Goal: Task Accomplishment & Management: Complete application form

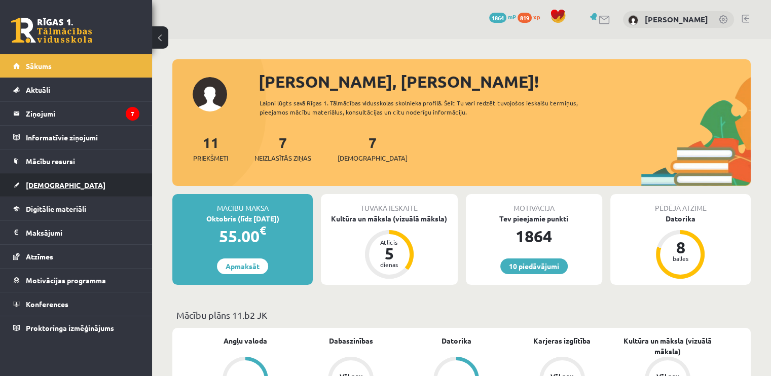
click at [56, 186] on span "[DEMOGRAPHIC_DATA]" at bounding box center [66, 185] width 80 height 9
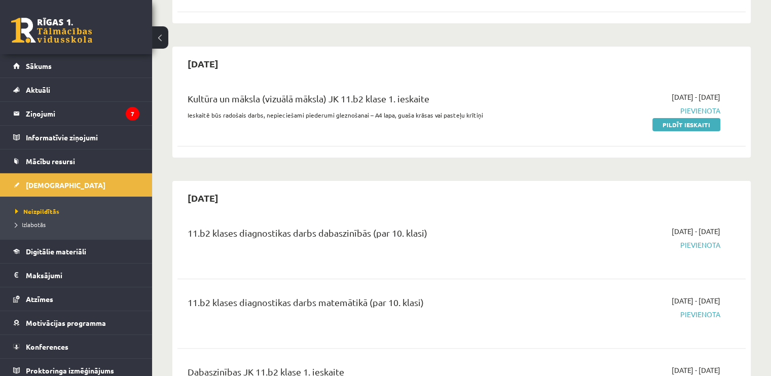
scroll to position [203, 0]
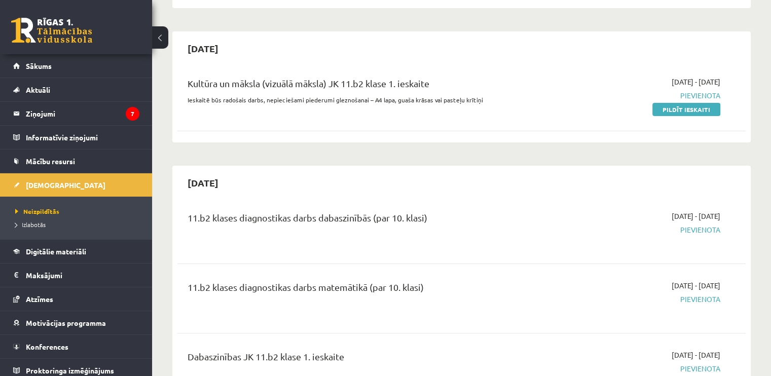
drag, startPoint x: 684, startPoint y: 108, endPoint x: 432, endPoint y: 38, distance: 260.9
click at [684, 108] on link "Pildīt ieskaiti" at bounding box center [687, 109] width 68 height 13
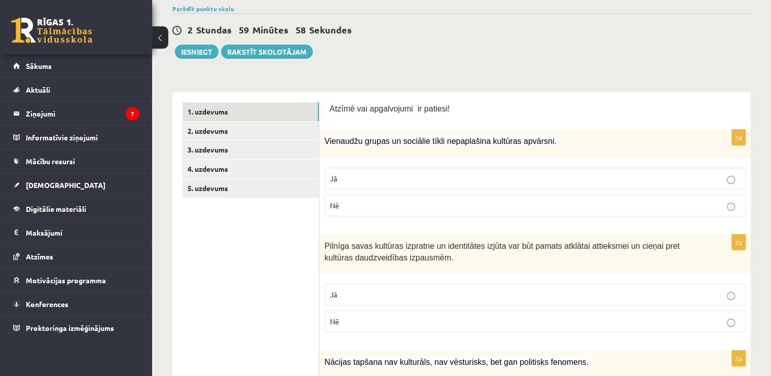
scroll to position [101, 0]
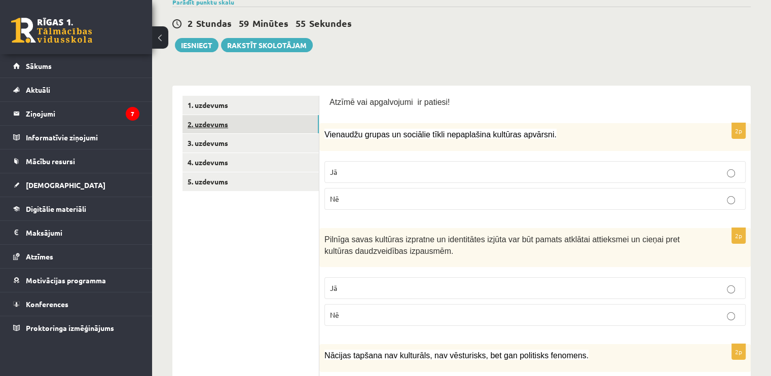
click at [221, 122] on link "2. uzdevums" at bounding box center [251, 124] width 136 height 19
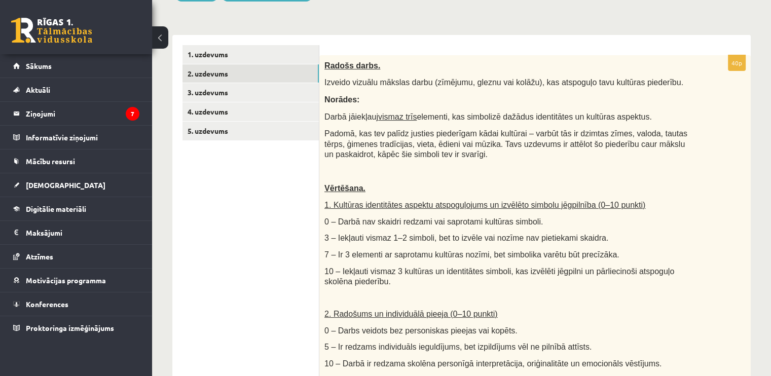
scroll to position [0, 0]
drag, startPoint x: 369, startPoint y: 67, endPoint x: 404, endPoint y: 43, distance: 42.3
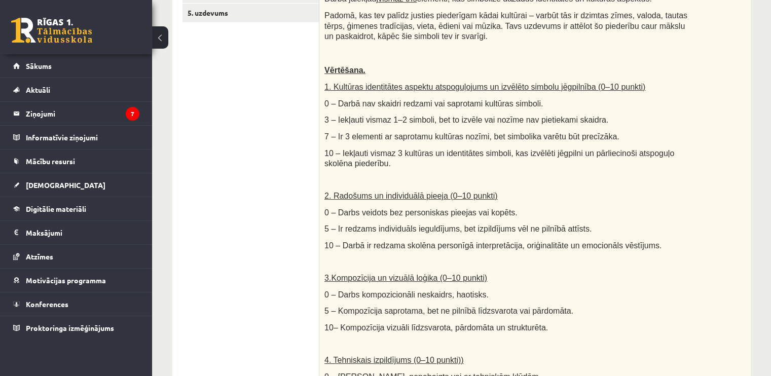
scroll to position [51, 0]
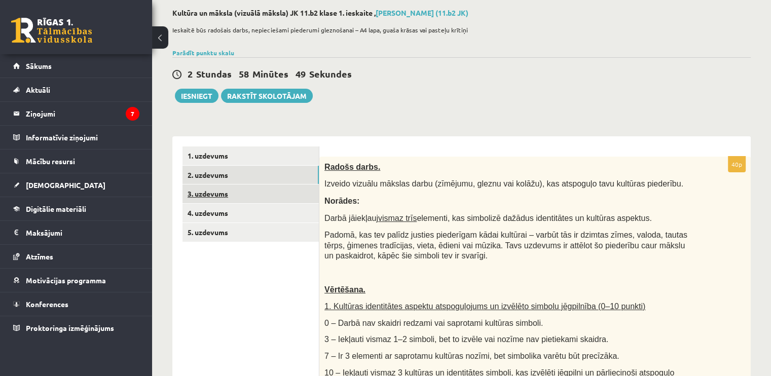
click at [201, 198] on link "3. uzdevums" at bounding box center [251, 194] width 136 height 19
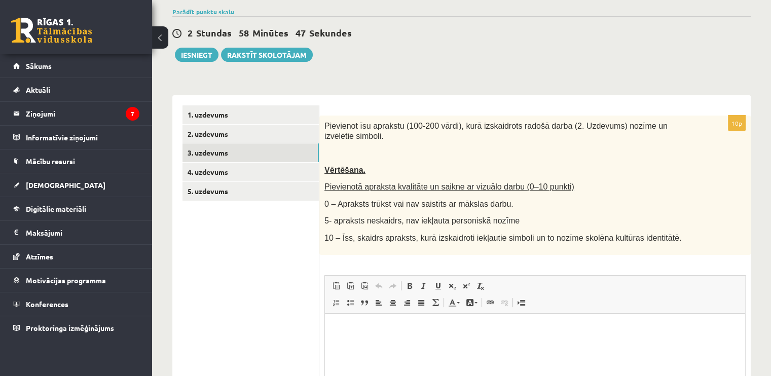
scroll to position [101, 0]
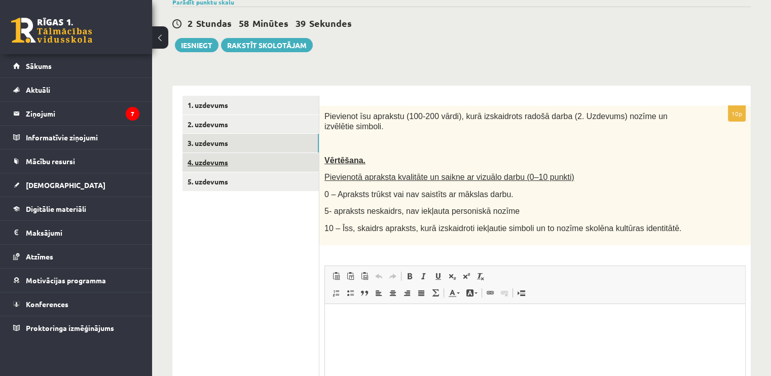
click at [210, 155] on link "4. uzdevums" at bounding box center [251, 162] width 136 height 19
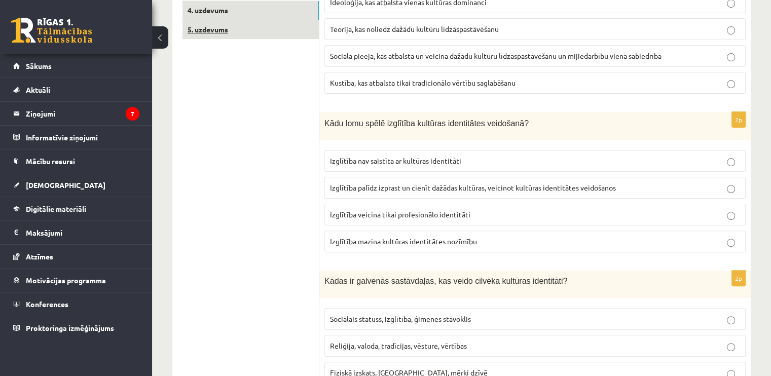
click at [195, 26] on link "5. uzdevums" at bounding box center [251, 29] width 136 height 19
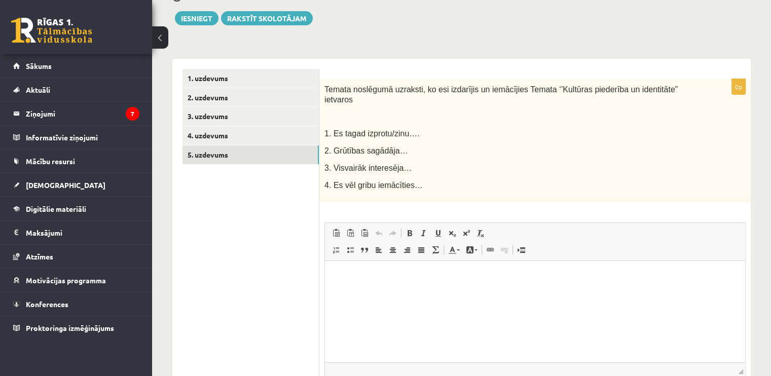
scroll to position [103, 0]
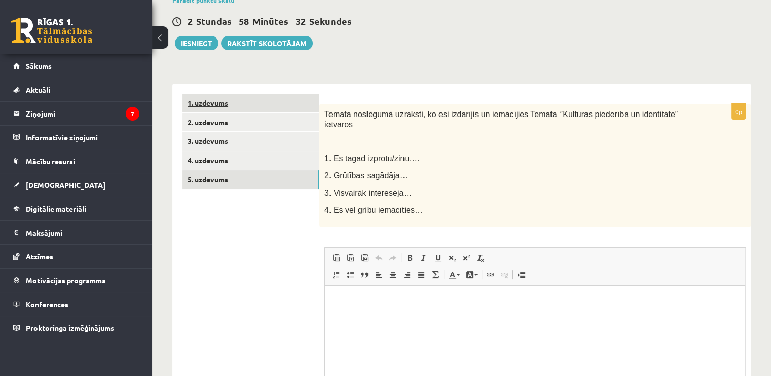
click at [205, 105] on link "1. uzdevums" at bounding box center [251, 103] width 136 height 19
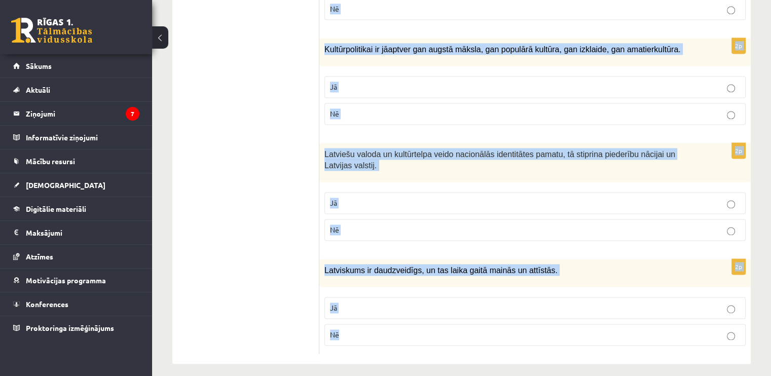
scroll to position [1479, 0]
drag, startPoint x: 325, startPoint y: 96, endPoint x: 525, endPoint y: 332, distance: 310.1
copy form "Loremi dol sitametcons ad elitsed! 9d Eiusmodte incidi ut laboreet dolor magnaa…"
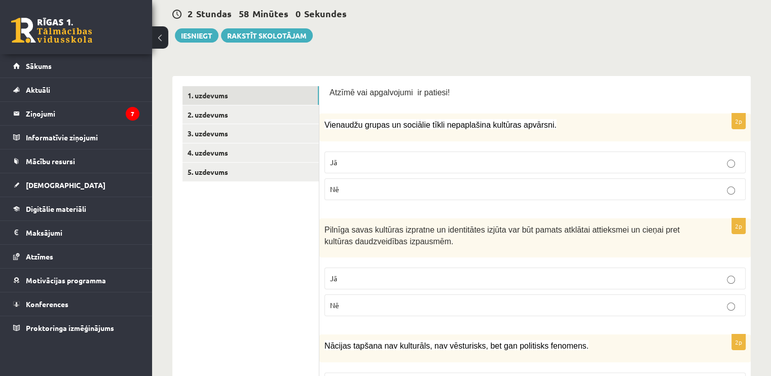
scroll to position [110, 0]
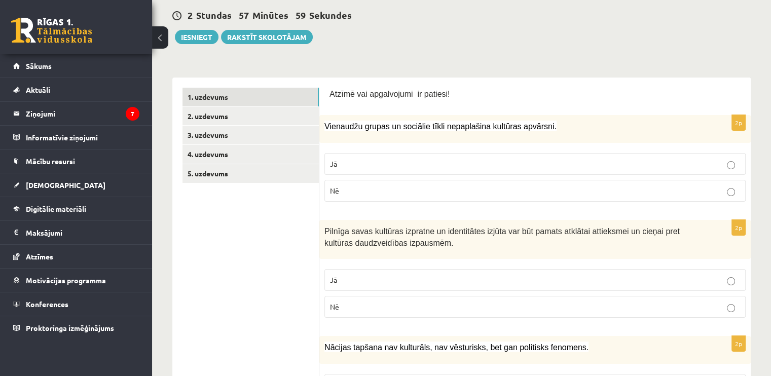
click at [351, 196] on label "Nē" at bounding box center [535, 191] width 421 height 22
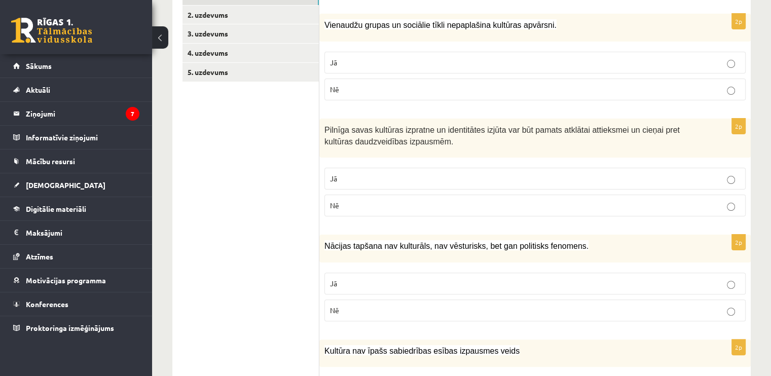
click at [352, 173] on p "Jā" at bounding box center [535, 178] width 410 height 11
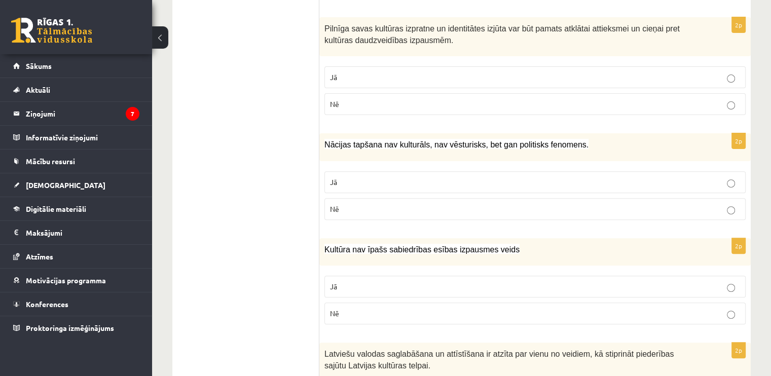
click at [353, 209] on p "Nē" at bounding box center [535, 209] width 410 height 11
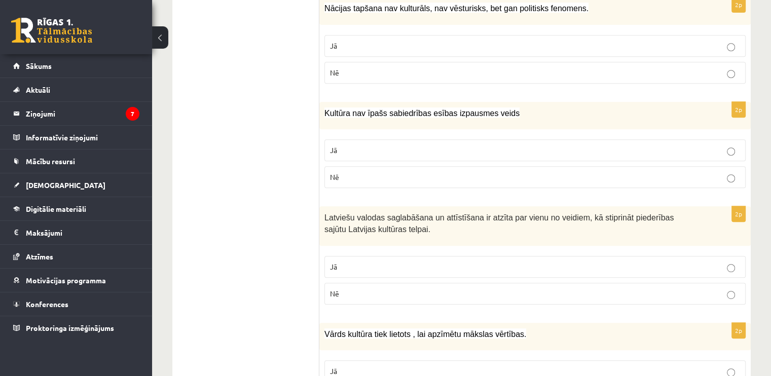
scroll to position [464, 0]
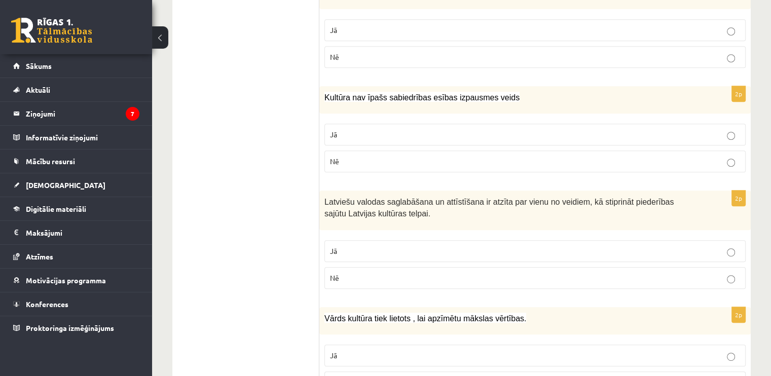
drag, startPoint x: 347, startPoint y: 165, endPoint x: 349, endPoint y: 172, distance: 7.3
click at [347, 167] on label "Nē" at bounding box center [535, 162] width 421 height 22
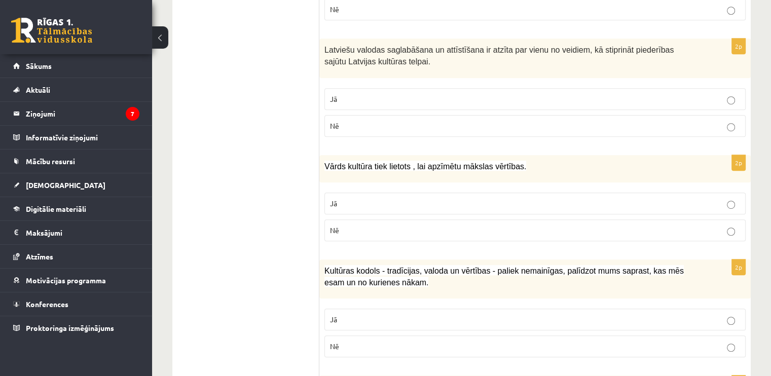
click at [351, 97] on p "Jā" at bounding box center [535, 99] width 410 height 11
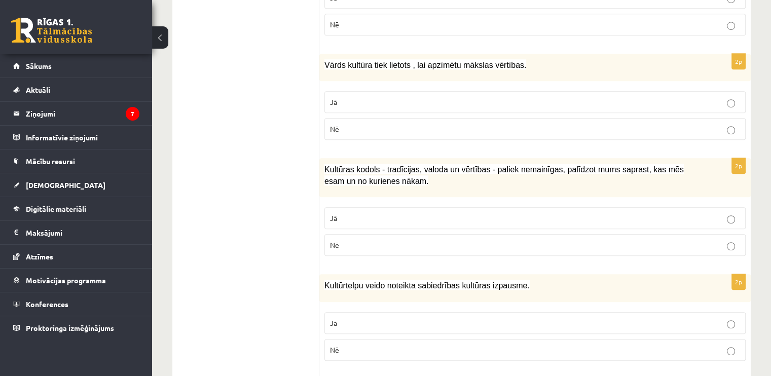
click at [350, 97] on p "Jā" at bounding box center [535, 102] width 410 height 11
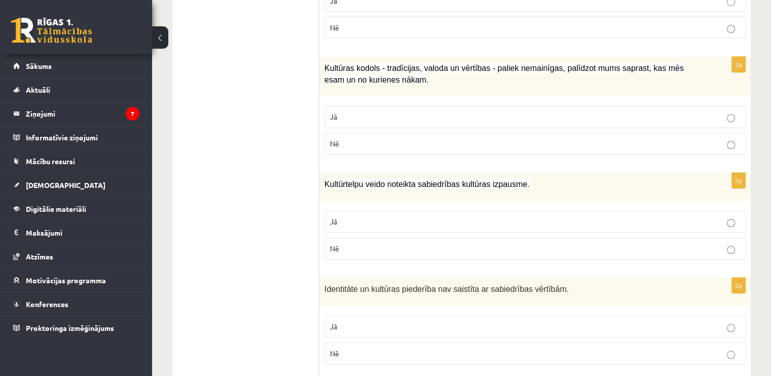
scroll to position [819, 0]
click at [351, 112] on p "Jā" at bounding box center [535, 117] width 410 height 11
click at [349, 221] on p "Jā" at bounding box center [535, 222] width 410 height 11
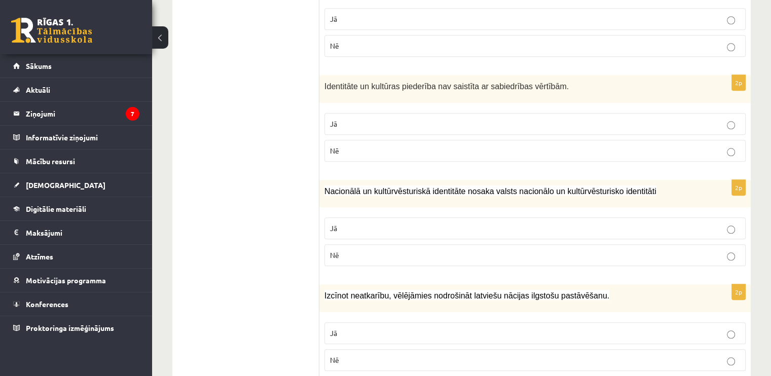
click at [359, 153] on label "Nē" at bounding box center [535, 151] width 421 height 22
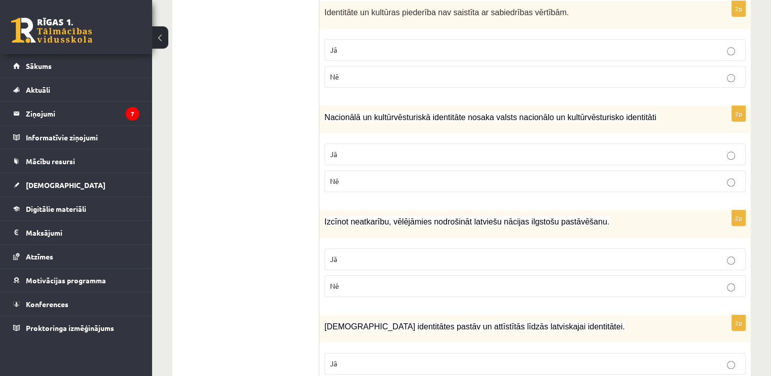
scroll to position [1174, 0]
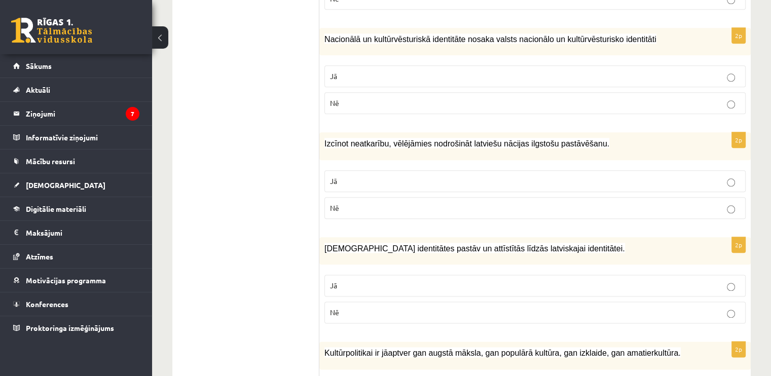
click at [343, 76] on p "Jā" at bounding box center [535, 76] width 410 height 11
click at [337, 177] on span "Jā" at bounding box center [333, 180] width 7 height 9
click at [347, 284] on p "Jā" at bounding box center [535, 285] width 410 height 11
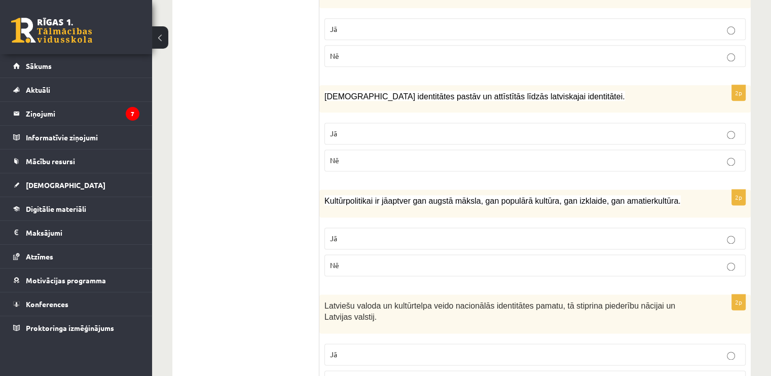
click at [339, 228] on label "Jā" at bounding box center [535, 239] width 421 height 22
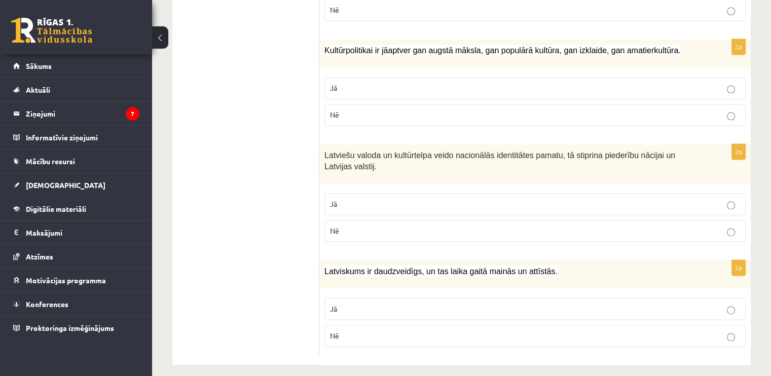
scroll to position [1479, 0]
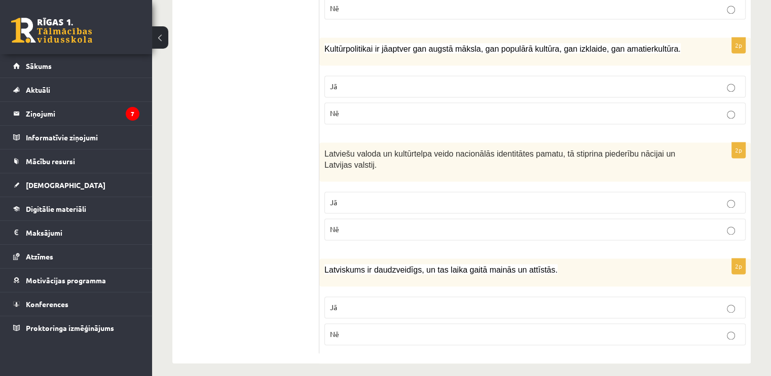
click at [345, 197] on p "Jā" at bounding box center [535, 202] width 410 height 11
click at [373, 302] on p "Jā" at bounding box center [535, 307] width 410 height 11
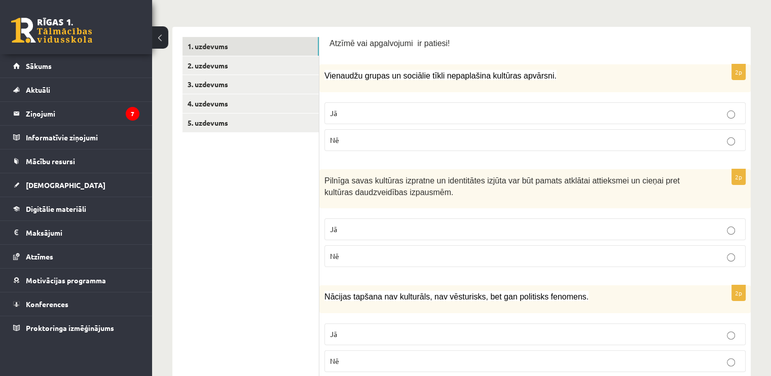
scroll to position [0, 0]
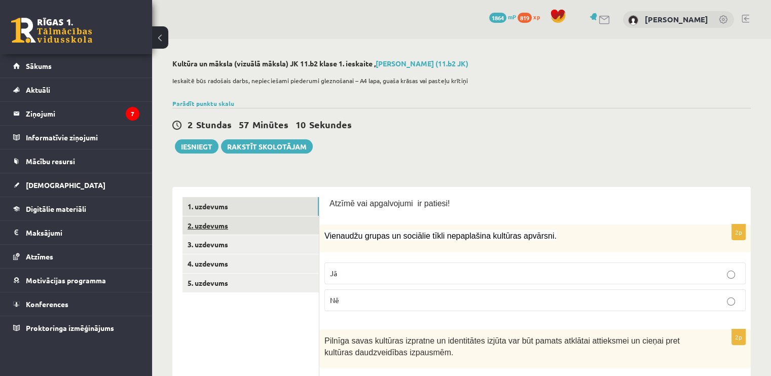
click at [213, 227] on link "2. uzdevums" at bounding box center [251, 226] width 136 height 19
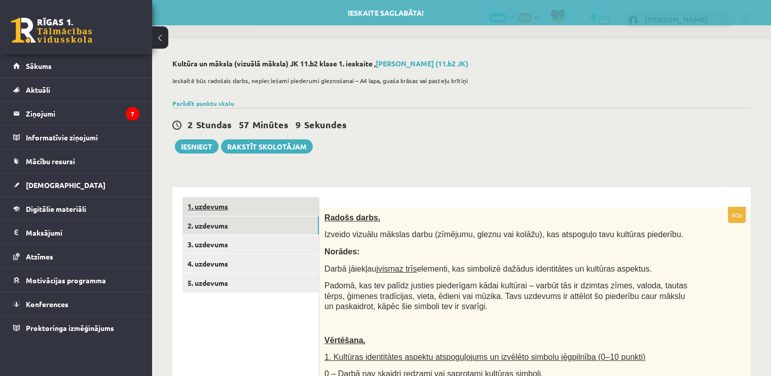
click at [214, 212] on link "1. uzdevums" at bounding box center [251, 206] width 136 height 19
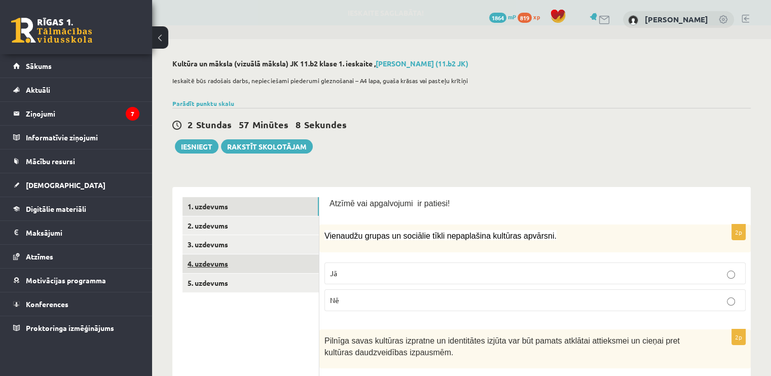
click at [219, 265] on link "4. uzdevums" at bounding box center [251, 264] width 136 height 19
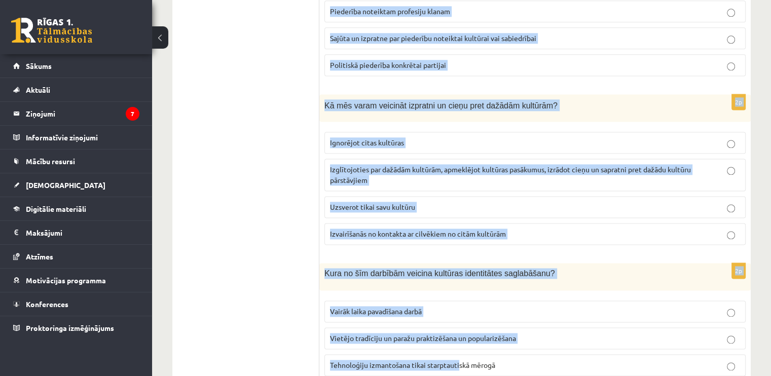
scroll to position [1435, 0]
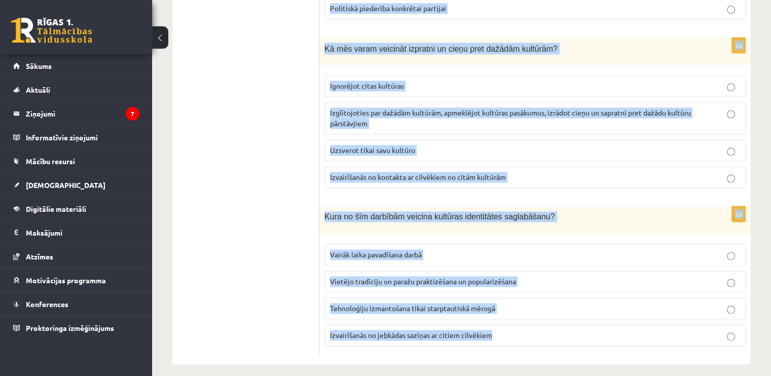
drag, startPoint x: 323, startPoint y: 113, endPoint x: 495, endPoint y: 331, distance: 278.7
copy form "Lor ip dolorsitametconse? Adipiscing, eli seddoeiu tempor incididu utlaboree Do…"
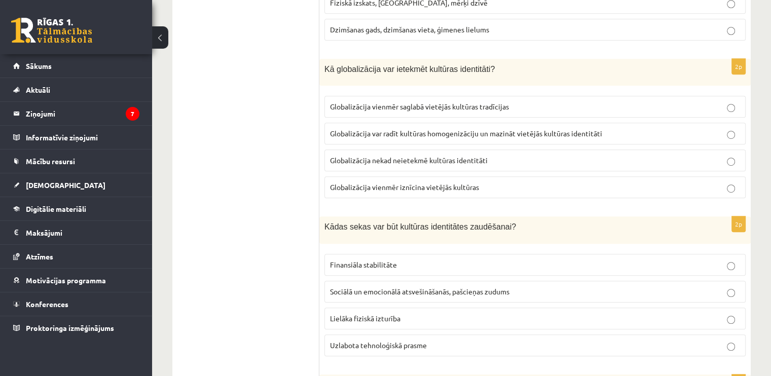
click at [268, 186] on ul "1. uzdevums 2. uzdevums 3. uzdevums 4. uzdevums 5. uzdevums" at bounding box center [251, 370] width 137 height 1592
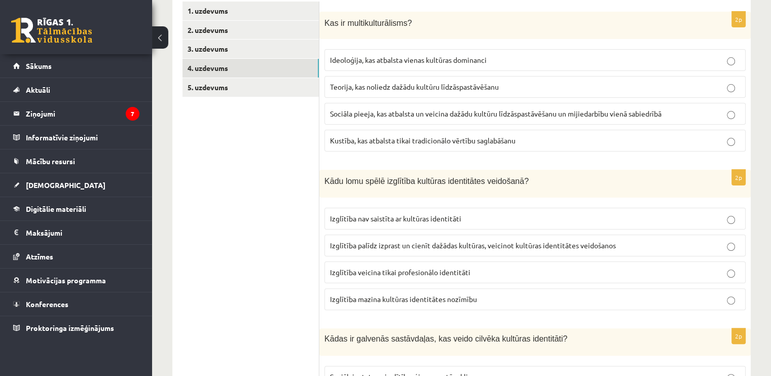
scroll to position [218, 0]
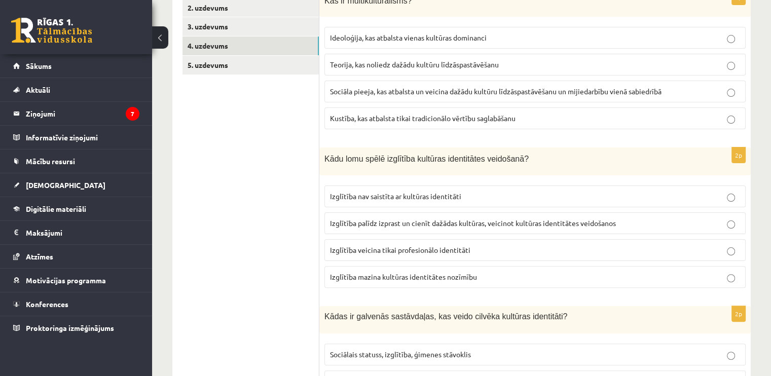
click at [369, 92] on span "Sociāla pieeja, kas atbalsta un veicina dažādu kultūru līdzāspastāvēšanu un mij…" at bounding box center [496, 91] width 332 height 9
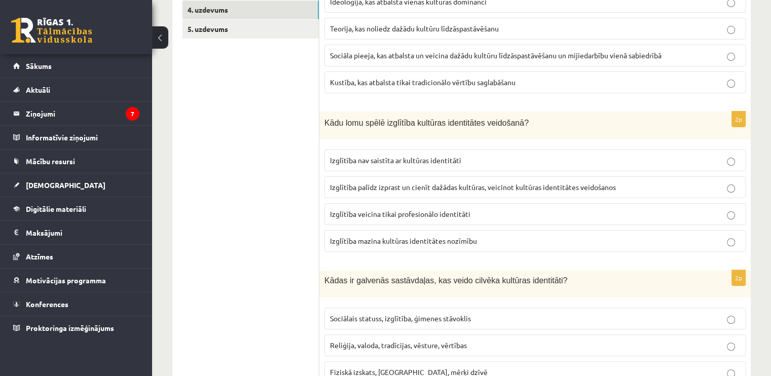
scroll to position [319, 0]
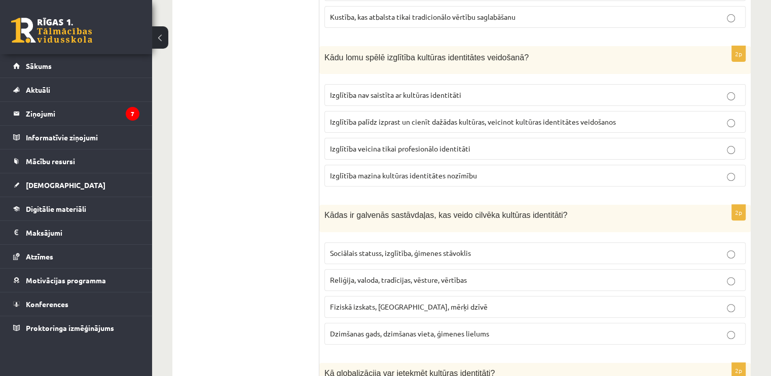
click at [461, 120] on span "Izglītība palīdz izprast un cienīt dažādas kultūras, veicinot kultūras identitā…" at bounding box center [473, 121] width 286 height 9
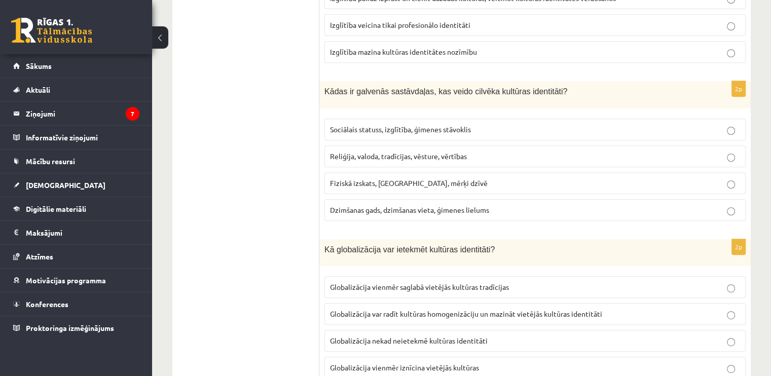
scroll to position [472, 0]
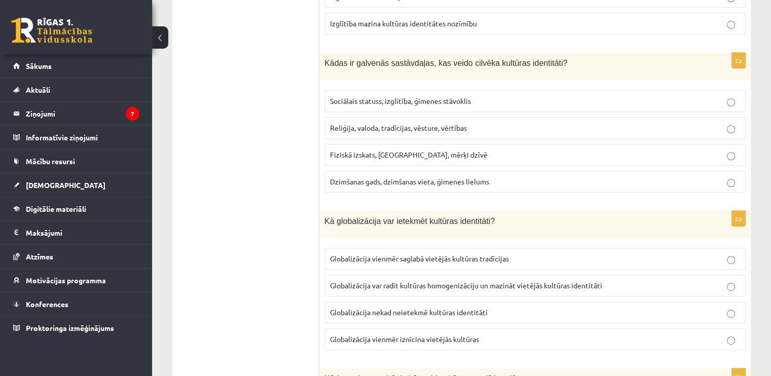
click at [363, 123] on span "Reliģija, valoda, tradīcijas, vēsture, vērtības" at bounding box center [398, 127] width 137 height 9
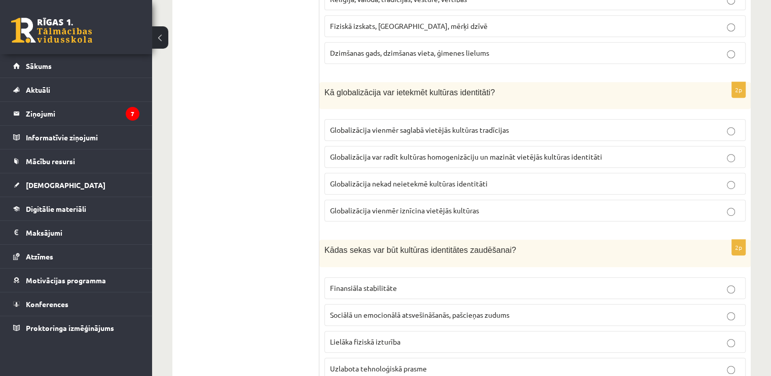
scroll to position [624, 0]
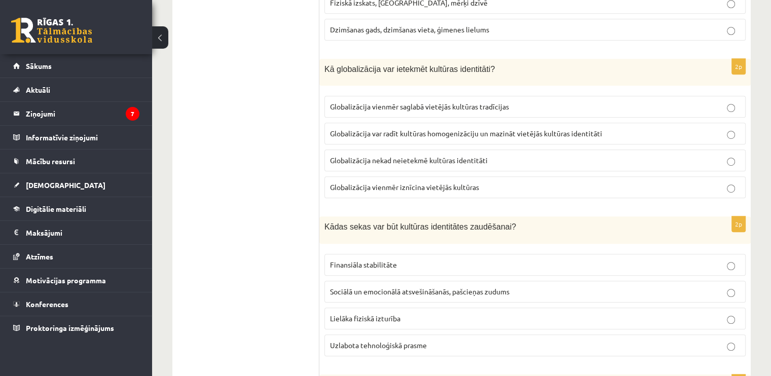
click at [464, 129] on span "Globalizācija var radīt kultūras homogenizāciju un mazināt vietējās kultūras id…" at bounding box center [466, 133] width 272 height 9
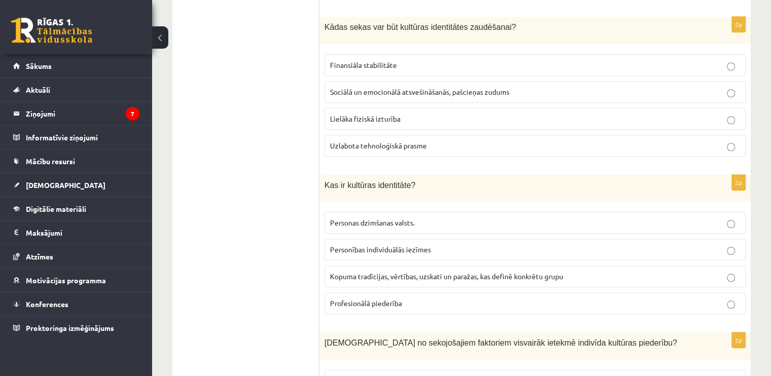
scroll to position [827, 0]
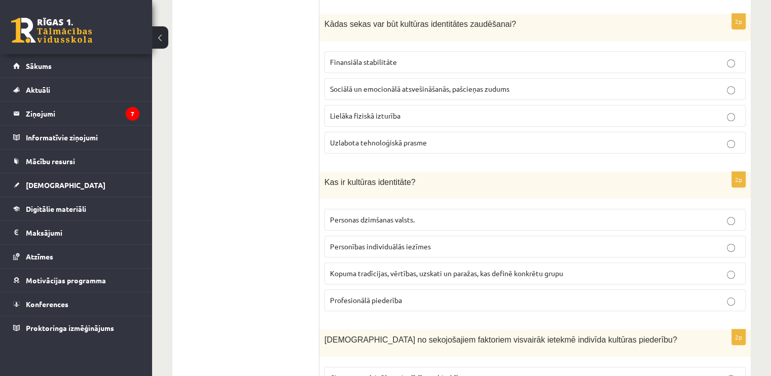
click at [352, 89] on p "Sociālā un emocionālā atsvešināšanās, pašcieņas zudums" at bounding box center [535, 89] width 410 height 11
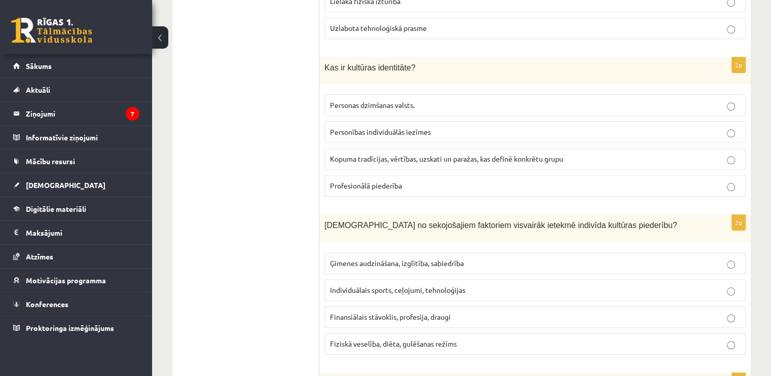
scroll to position [979, 0]
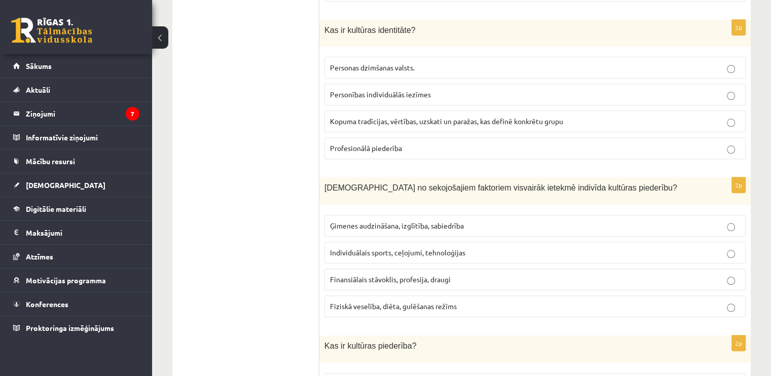
click at [372, 121] on p "Kopuma tradīcijas, vērtības, uzskati un paražas, kas definē konkrētu grupu" at bounding box center [535, 121] width 410 height 11
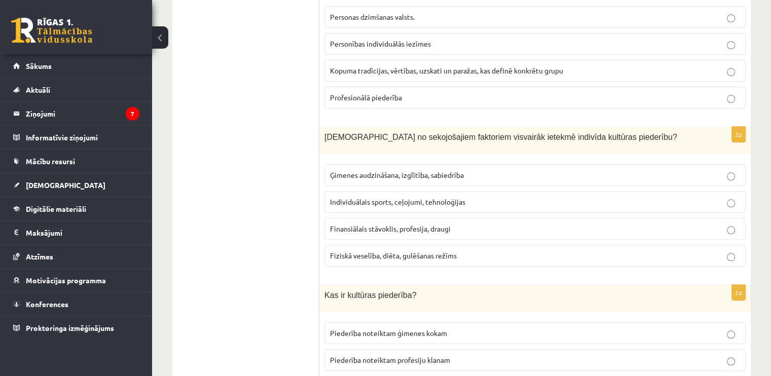
click at [350, 170] on p "Ģimenes audzināšana, izglītība, sabiedrība" at bounding box center [535, 175] width 410 height 11
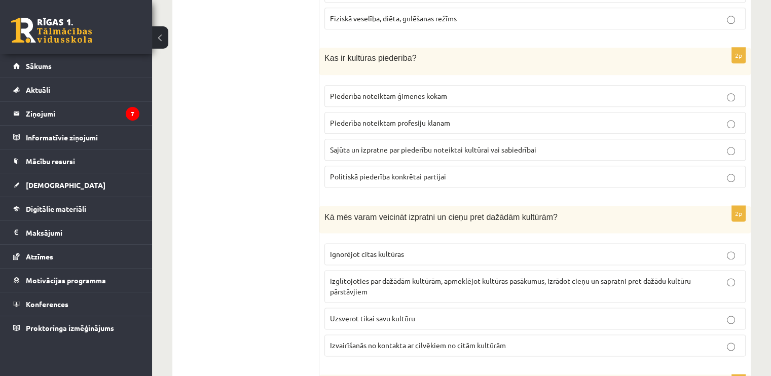
scroll to position [1283, 0]
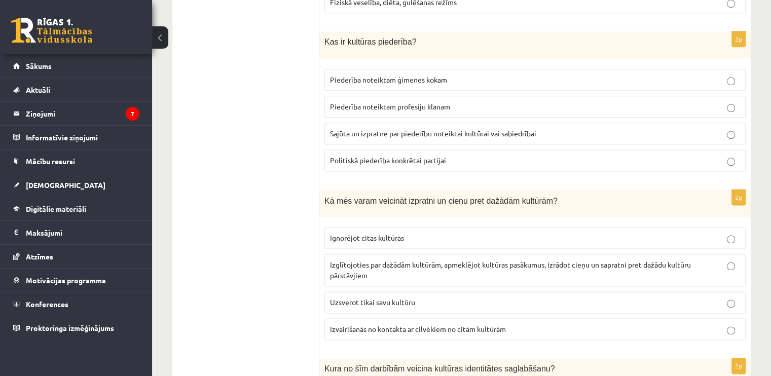
click at [363, 134] on label "Sajūta un izpratne par piederību noteiktai kultūrai vai sabiedrībai" at bounding box center [535, 134] width 421 height 22
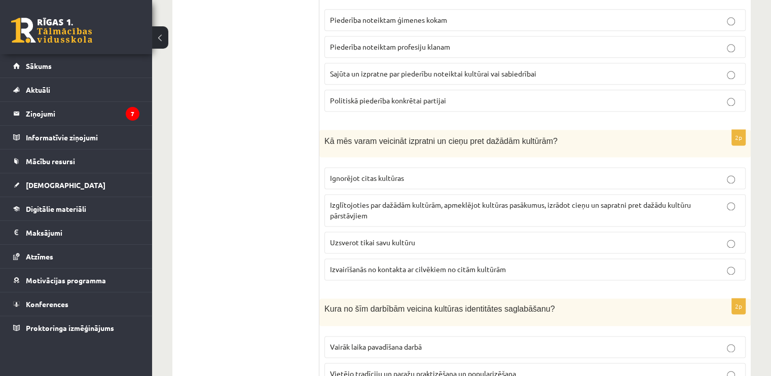
scroll to position [1435, 0]
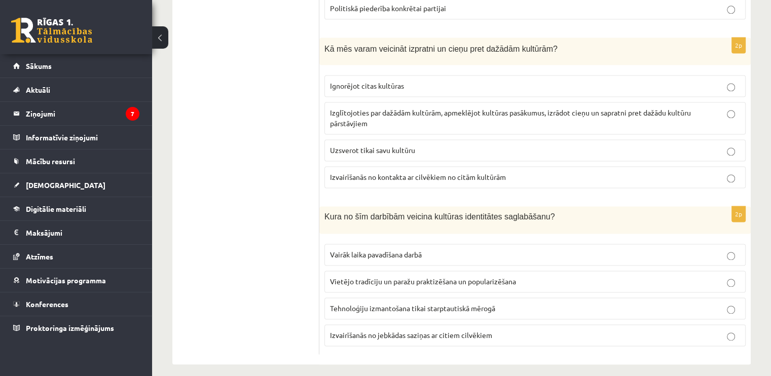
click at [358, 115] on span "Izglītojoties par dažādām kultūrām, apmeklējot kultūras pasākumus, izrādot cieņ…" at bounding box center [510, 118] width 361 height 20
click at [379, 277] on span "Vietējo tradīciju un paražu praktizēšana un popularizēšana" at bounding box center [423, 281] width 186 height 9
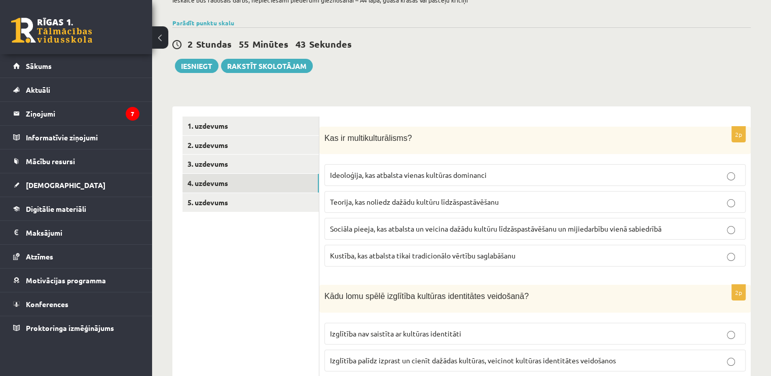
scroll to position [0, 0]
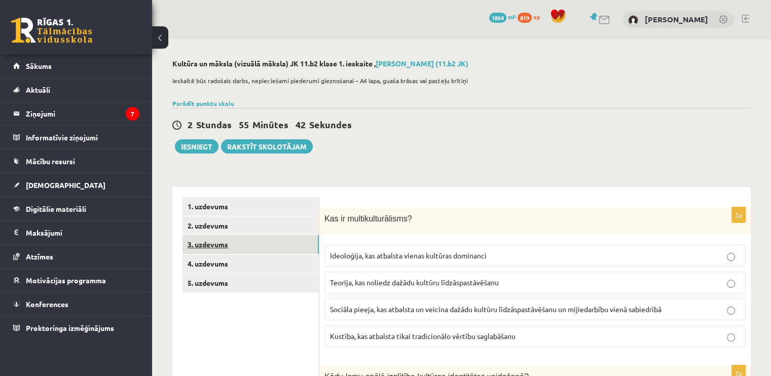
click at [215, 247] on link "3. uzdevums" at bounding box center [251, 244] width 136 height 19
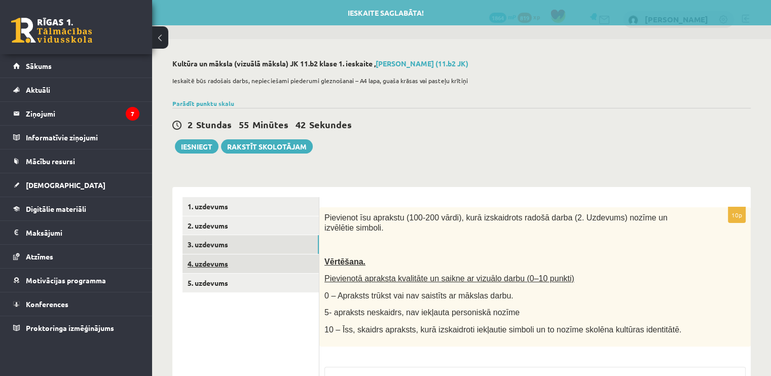
click at [218, 263] on link "4. uzdevums" at bounding box center [251, 264] width 136 height 19
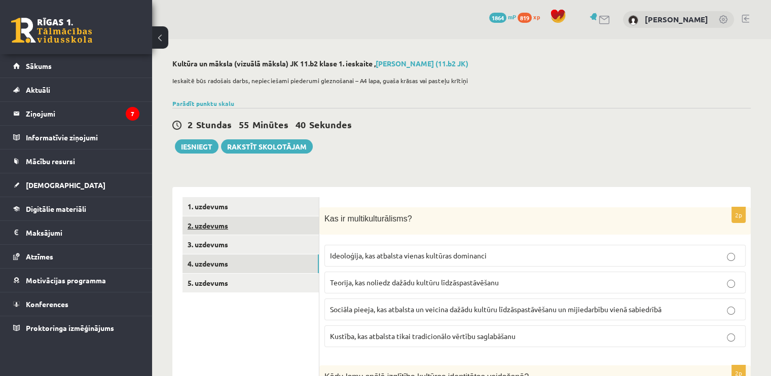
click at [208, 224] on link "2. uzdevums" at bounding box center [251, 226] width 136 height 19
